Goal: Task Accomplishment & Management: Complete application form

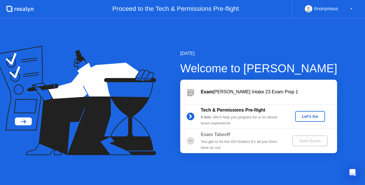
click at [304, 117] on div "Let's Go" at bounding box center [310, 116] width 25 height 5
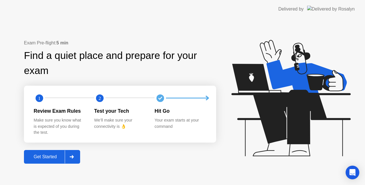
click at [70, 161] on div at bounding box center [72, 157] width 14 height 13
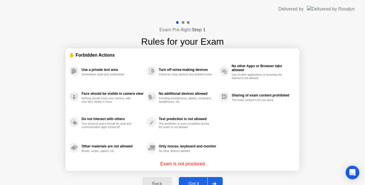
click at [217, 181] on div at bounding box center [214, 184] width 14 height 13
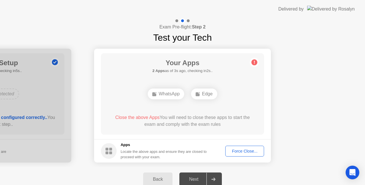
click at [239, 149] on div "Force Close..." at bounding box center [244, 151] width 35 height 5
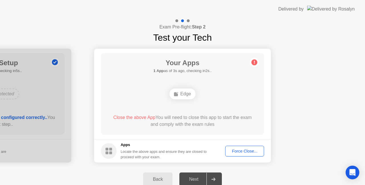
click at [240, 152] on div "Force Close..." at bounding box center [244, 151] width 35 height 5
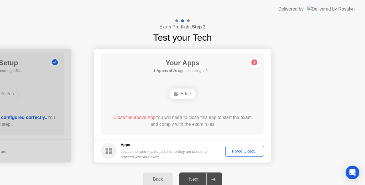
click at [243, 154] on button "Force Close..." at bounding box center [244, 151] width 39 height 11
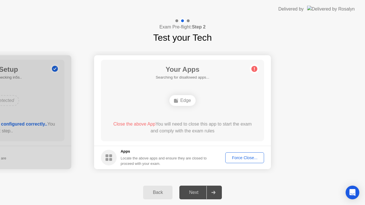
click at [244, 163] on footer "Apps Locate the above apps and ensure they are closed to proceed with your exam…" at bounding box center [182, 157] width 177 height 23
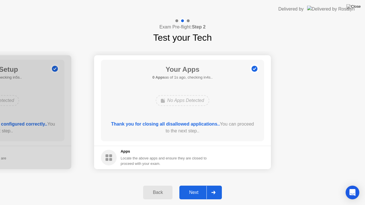
click at [217, 185] on div at bounding box center [214, 192] width 14 height 13
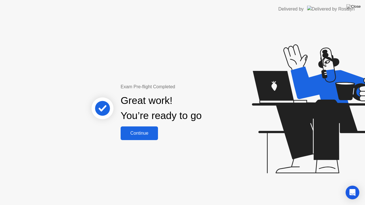
click at [148, 129] on button "Continue" at bounding box center [139, 134] width 37 height 14
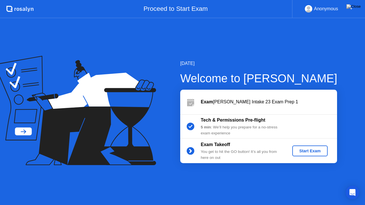
click at [314, 152] on div "Start Exam" at bounding box center [310, 151] width 31 height 5
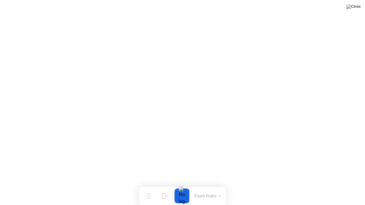
click at [209, 185] on button "Exam Rules" at bounding box center [208, 196] width 30 height 5
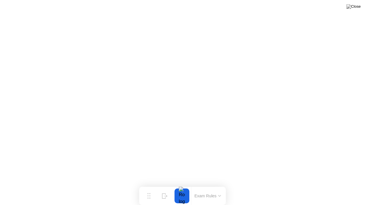
click at [210, 185] on button "Exam Rules" at bounding box center [208, 196] width 30 height 5
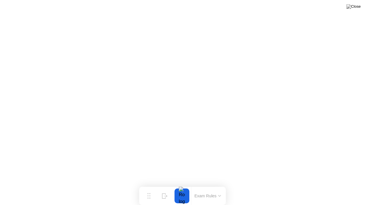
click at [211, 185] on button "Exam Rules" at bounding box center [208, 196] width 30 height 5
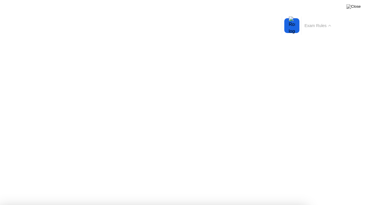
click at [325, 25] on button "Exam Rules" at bounding box center [318, 25] width 30 height 5
